Goal: Check status: Check status

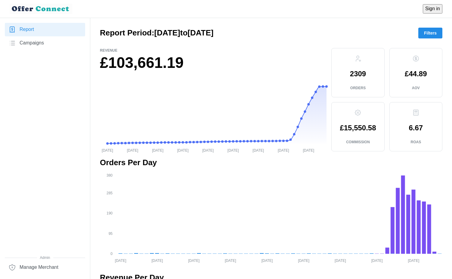
click at [433, 35] on span "Filters" at bounding box center [430, 33] width 13 height 10
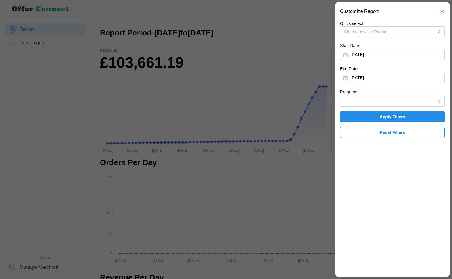
click at [412, 57] on button "[DATE]" at bounding box center [392, 55] width 105 height 11
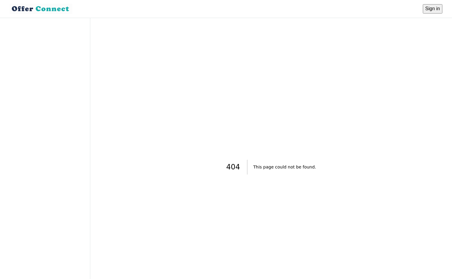
click at [418, 72] on div "404 This page could not be found." at bounding box center [271, 167] width 342 height 279
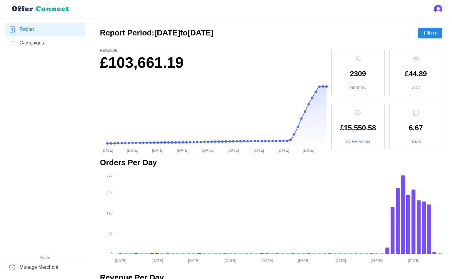
click at [430, 33] on span "Filters" at bounding box center [430, 33] width 13 height 10
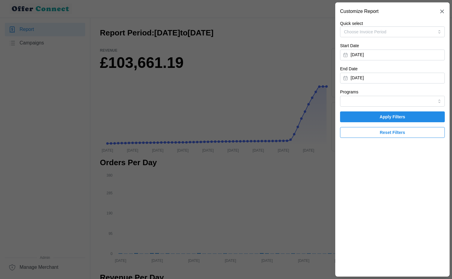
click at [398, 58] on button "[DATE]" at bounding box center [392, 55] width 105 height 11
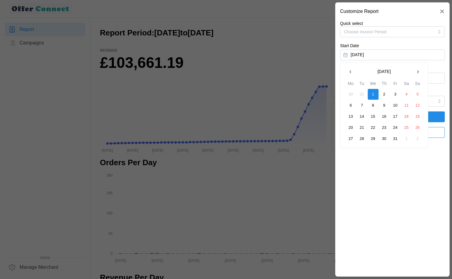
click at [418, 72] on icon "button" at bounding box center [417, 71] width 5 height 5
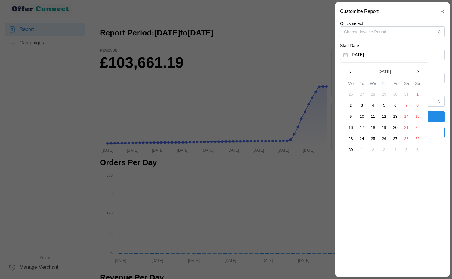
click at [418, 72] on icon "button" at bounding box center [417, 71] width 5 height 5
click at [352, 94] on button "1" at bounding box center [350, 94] width 11 height 11
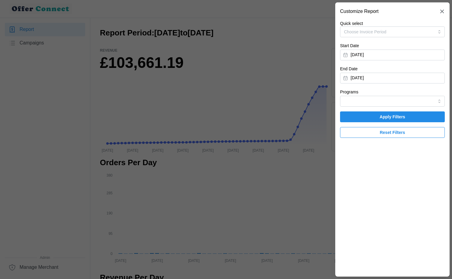
click at [391, 118] on span "Apply Filters" at bounding box center [393, 117] width 26 height 10
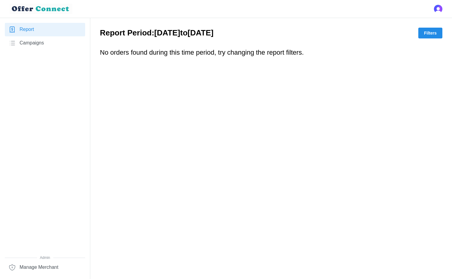
click at [432, 35] on span "Filters" at bounding box center [430, 33] width 13 height 10
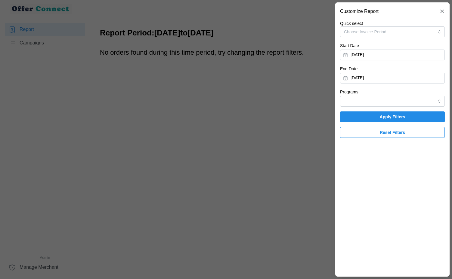
click at [387, 54] on button "[DATE]" at bounding box center [392, 55] width 105 height 11
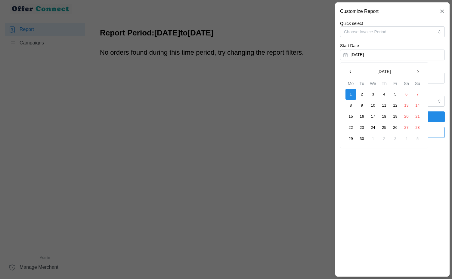
click at [347, 73] on button "button" at bounding box center [350, 71] width 11 height 11
click at [394, 96] on button "1" at bounding box center [395, 94] width 11 height 11
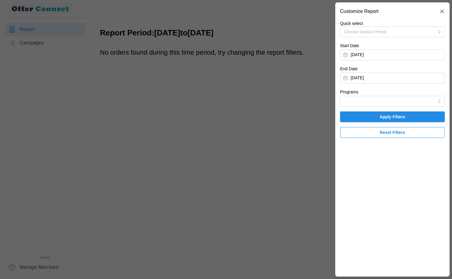
click at [406, 119] on span "Apply Filters" at bounding box center [392, 117] width 93 height 10
